Goal: Transaction & Acquisition: Purchase product/service

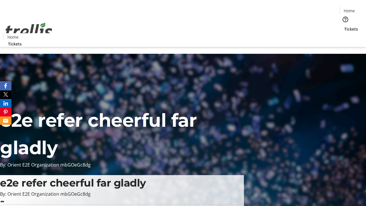
click at [344, 26] on span "Tickets" at bounding box center [351, 29] width 14 height 6
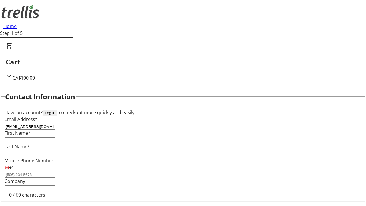
type input "[EMAIL_ADDRESS][DOMAIN_NAME]"
type input "[PERSON_NAME]"
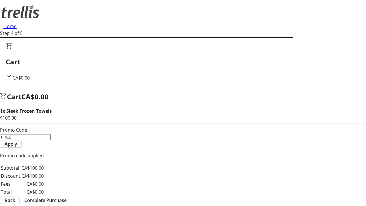
click at [67, 197] on span "Complete Purchase" at bounding box center [45, 200] width 42 height 7
